Goal: Task Accomplishment & Management: Manage account settings

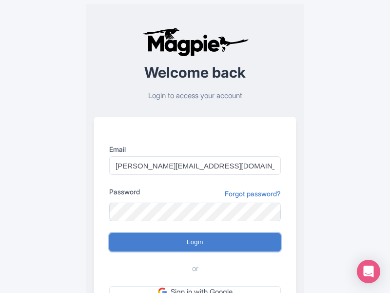
click at [195, 242] on input "Login" at bounding box center [195, 242] width 172 height 19
type input "Logging in..."
